Goal: Task Accomplishment & Management: Manage account settings

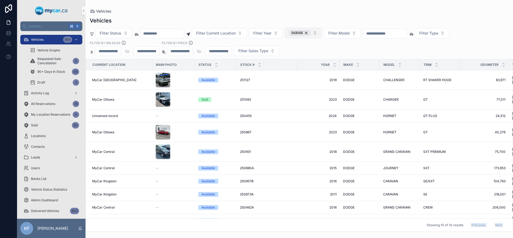
click at [318, 32] on button "DODGE" at bounding box center [303, 33] width 37 height 11
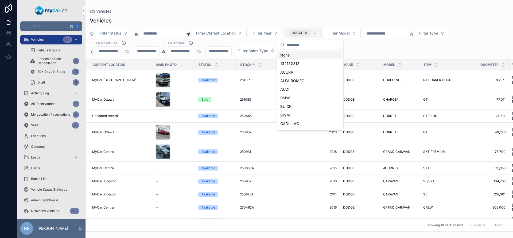
click at [311, 34] on div "DODGE" at bounding box center [300, 33] width 22 height 6
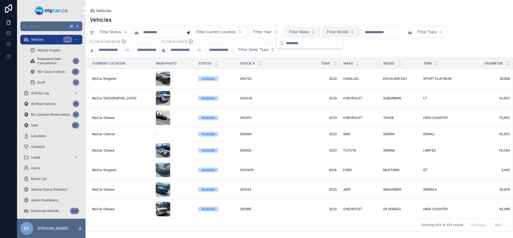
click at [336, 30] on span "Filter Model" at bounding box center [337, 31] width 21 height 5
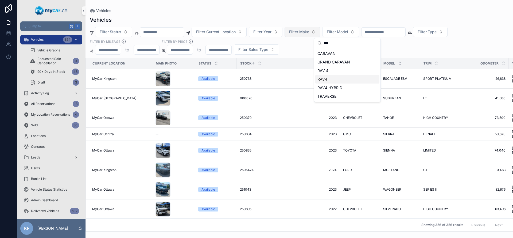
type input "***"
click at [336, 79] on div "RAV4" at bounding box center [347, 79] width 64 height 9
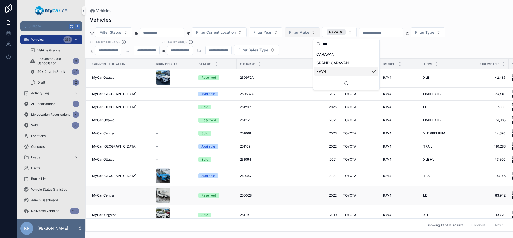
scroll to position [6, 0]
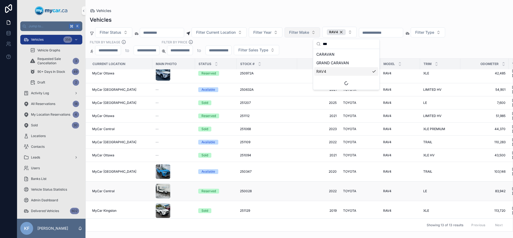
click at [347, 189] on span "TOYOTA" at bounding box center [349, 191] width 13 height 4
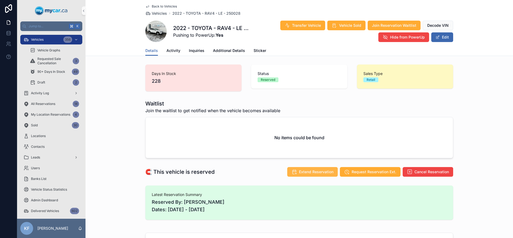
click at [301, 172] on span "Extend Reservation" at bounding box center [316, 171] width 34 height 5
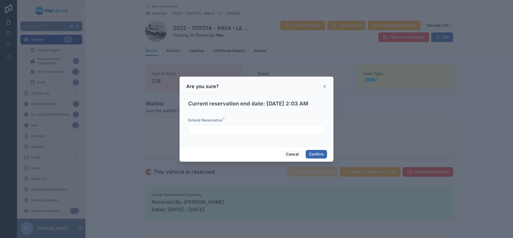
click at [292, 134] on div "Extend Reservation *" at bounding box center [256, 128] width 137 height 22
click at [291, 131] on input "text" at bounding box center [256, 129] width 136 height 7
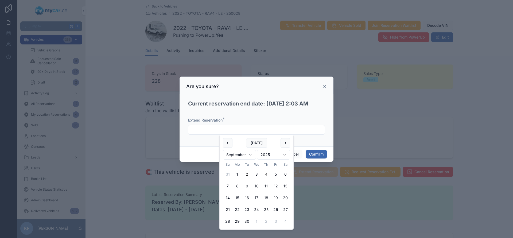
click at [266, 174] on button "4" at bounding box center [266, 174] width 10 height 10
type input "********"
click at [307, 139] on div "Extend Reservation * ********" at bounding box center [256, 128] width 137 height 22
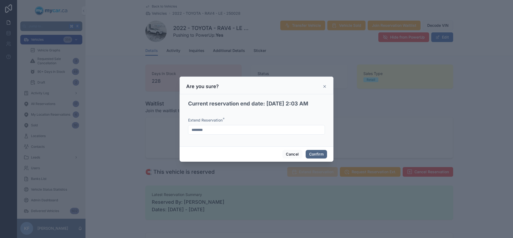
click at [310, 155] on button "Confirm" at bounding box center [316, 154] width 21 height 9
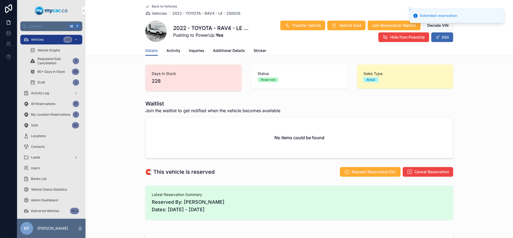
click at [166, 5] on span "Back to Vehicles" at bounding box center [164, 6] width 25 height 4
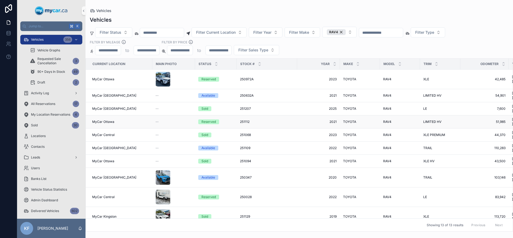
click at [245, 119] on span "251112" at bounding box center [245, 121] width 10 height 4
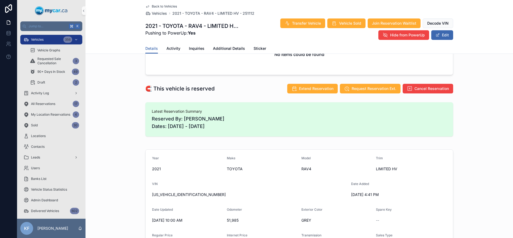
scroll to position [81, 0]
click at [299, 90] on span "Extend Reservation" at bounding box center [316, 88] width 34 height 5
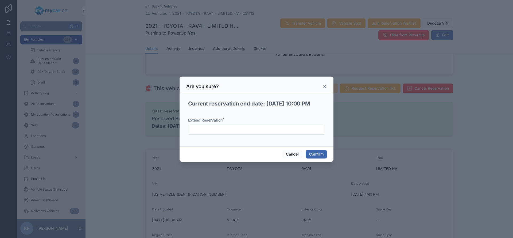
click at [265, 131] on input "text" at bounding box center [256, 129] width 136 height 7
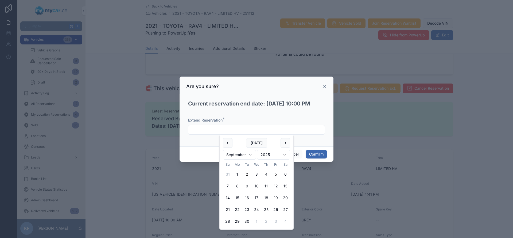
click at [276, 173] on button "5" at bounding box center [276, 174] width 10 height 10
type input "********"
click at [311, 156] on button "Confirm" at bounding box center [316, 154] width 21 height 9
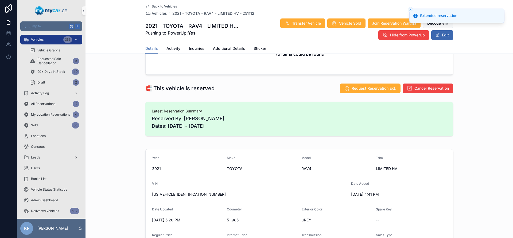
click at [156, 7] on span "Back to Vehicles" at bounding box center [164, 6] width 25 height 4
